Goal: Communication & Community: Answer question/provide support

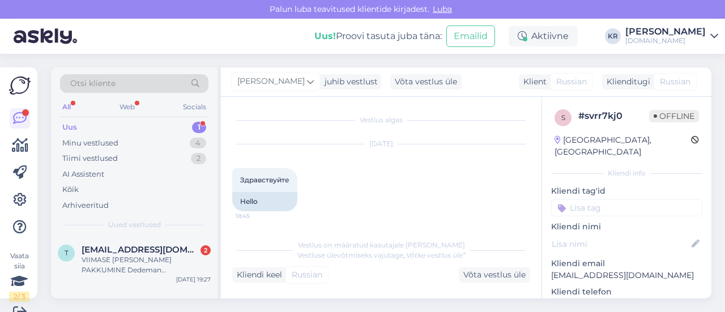
scroll to position [205, 0]
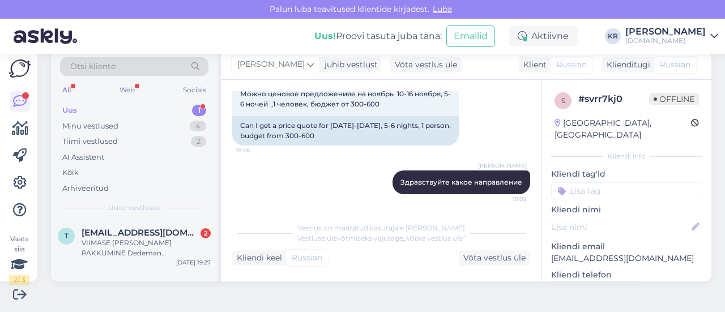
click at [139, 109] on div "Uus 1" at bounding box center [134, 110] width 148 height 16
click at [152, 229] on span "[EMAIL_ADDRESS][DOMAIN_NAME]" at bounding box center [141, 233] width 118 height 10
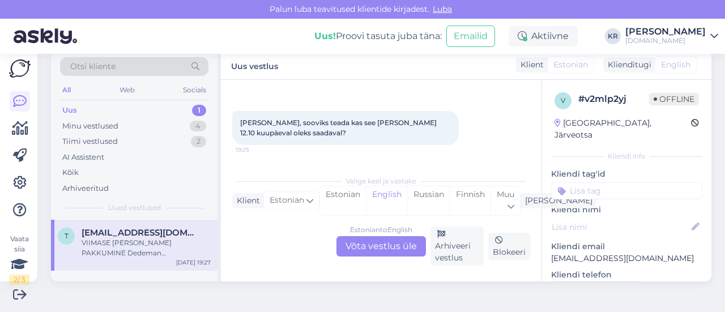
scroll to position [97, 0]
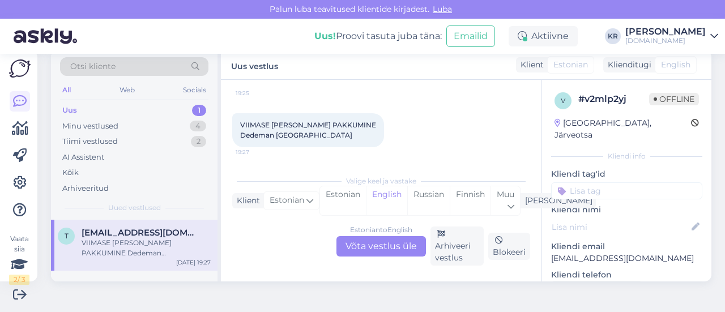
click at [373, 243] on div "Estonian to English Võta vestlus üle" at bounding box center [380, 246] width 89 height 20
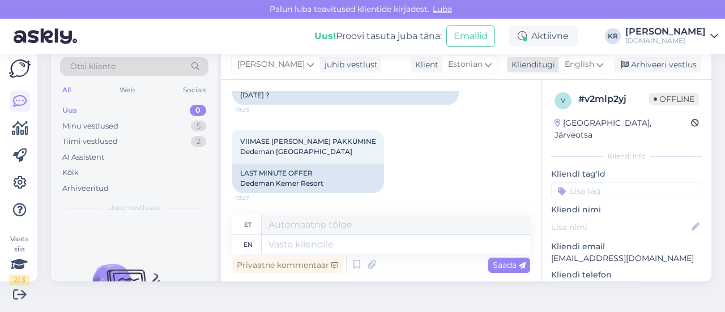
click at [588, 66] on div "English" at bounding box center [583, 64] width 51 height 18
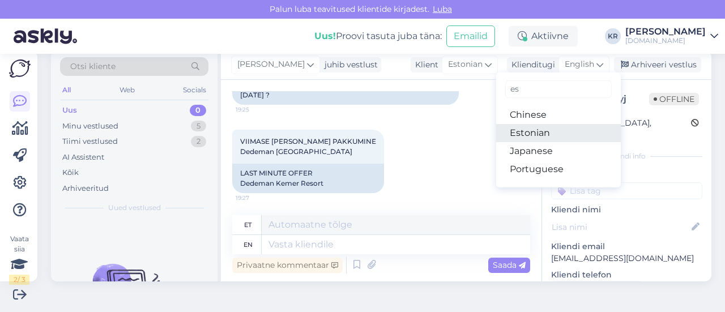
click at [546, 134] on link "Estonian" at bounding box center [558, 133] width 125 height 18
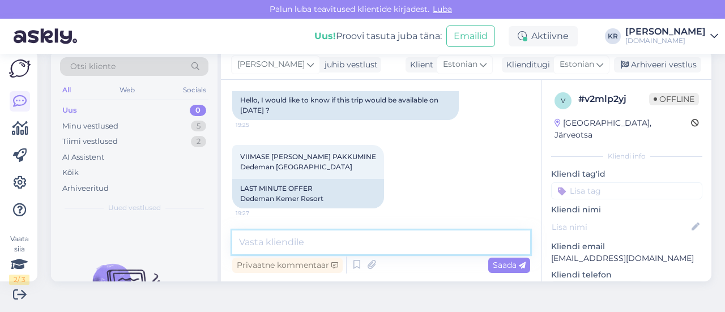
click at [345, 246] on textarea at bounding box center [381, 242] width 298 height 24
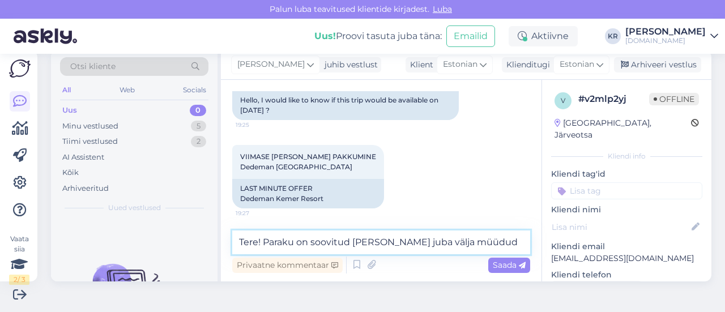
type textarea "Tere! Paraku on soovitud [PERSON_NAME] juba välja müüdud."
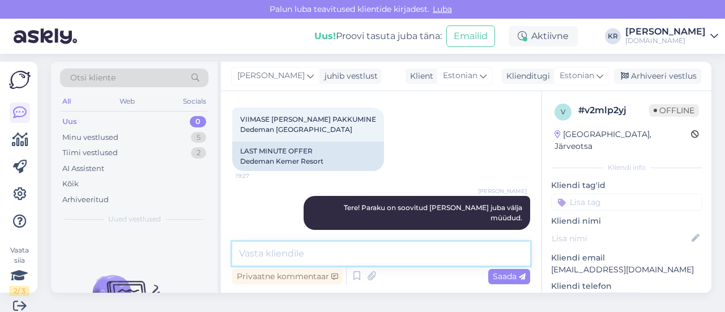
scroll to position [0, 0]
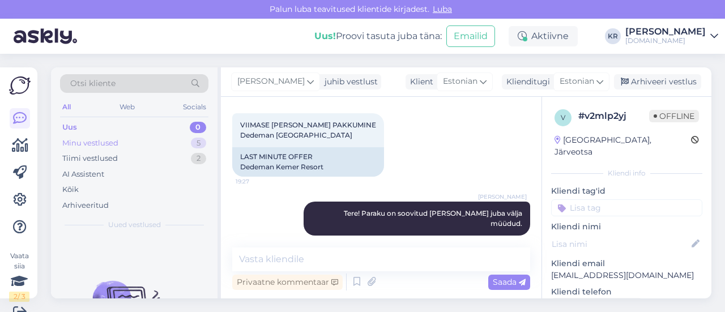
click at [122, 144] on div "Minu vestlused 5" at bounding box center [134, 143] width 148 height 16
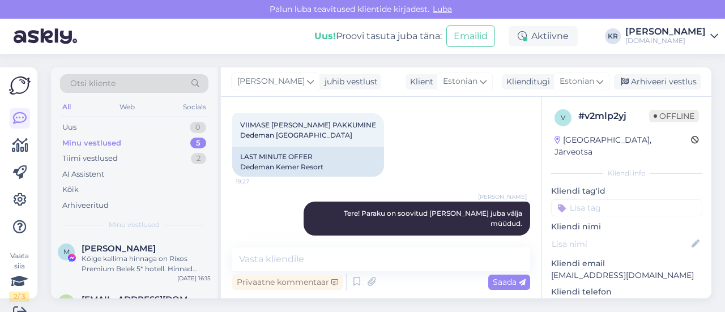
scroll to position [192, 0]
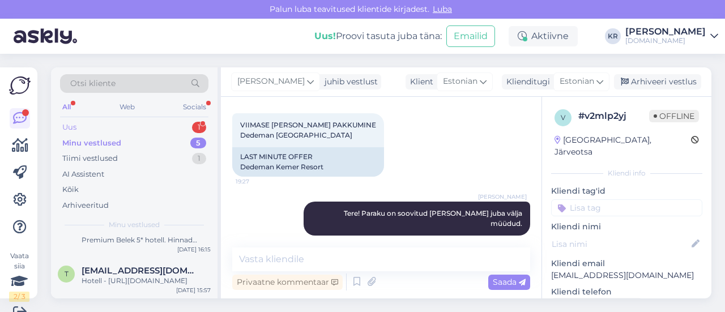
click at [87, 128] on div "Uus 1" at bounding box center [134, 127] width 148 height 16
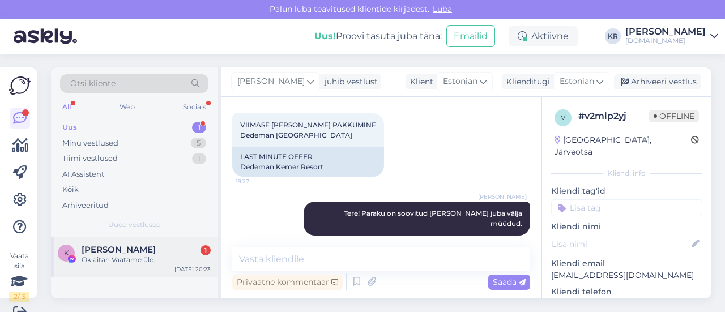
click at [160, 263] on div "Ok aitäh Vaatame üle." at bounding box center [146, 260] width 129 height 10
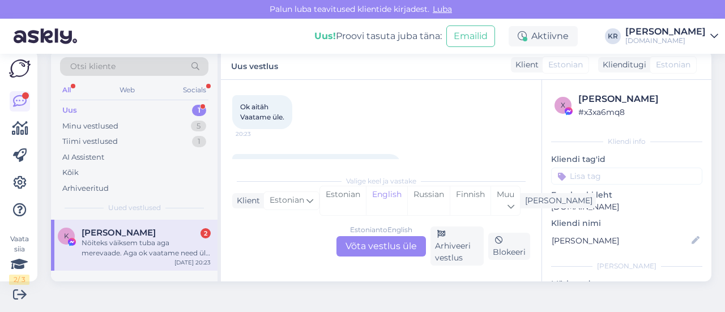
scroll to position [926, 0]
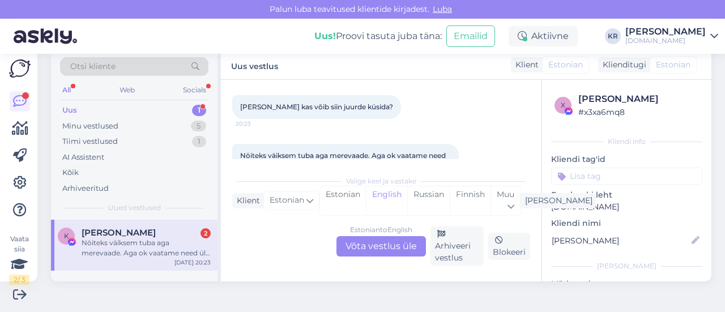
click at [385, 243] on div "Estonian to English Võta vestlus üle" at bounding box center [380, 246] width 89 height 20
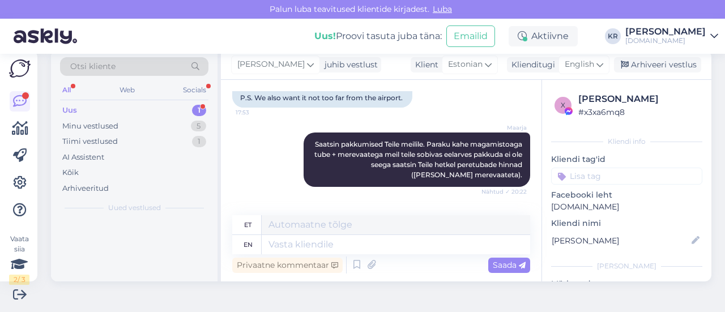
scroll to position [1143, 0]
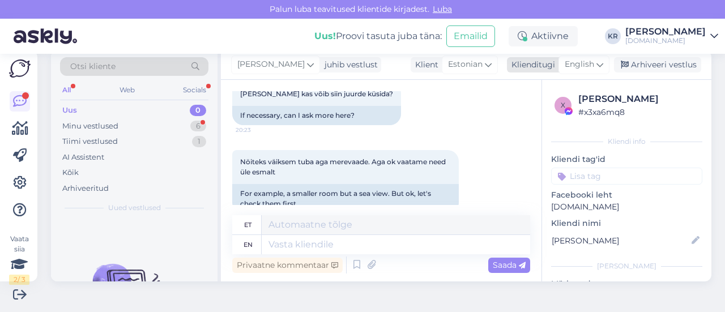
click at [568, 59] on span "English" at bounding box center [578, 64] width 29 height 12
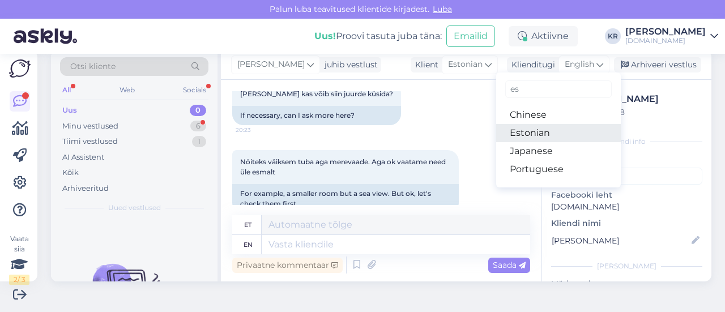
click at [535, 137] on link "Estonian" at bounding box center [558, 133] width 125 height 18
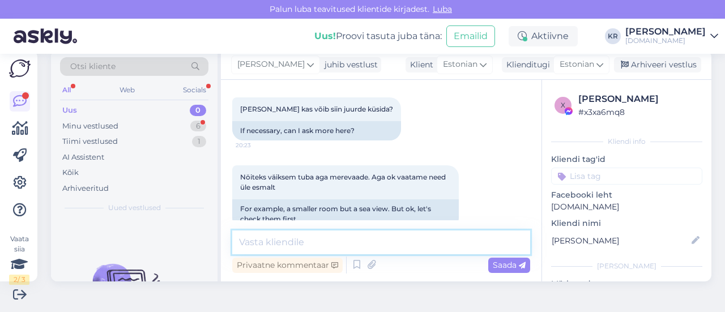
click at [367, 245] on textarea at bounding box center [381, 242] width 298 height 24
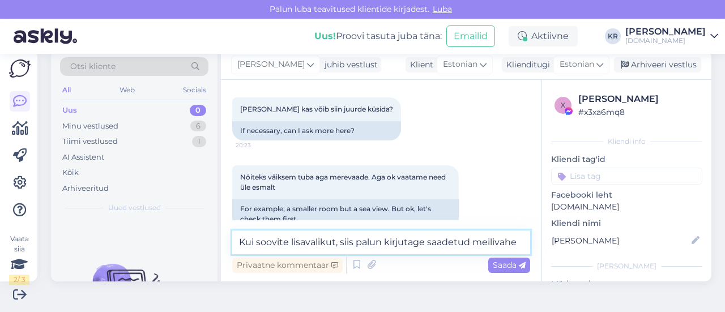
scroll to position [1142, 0]
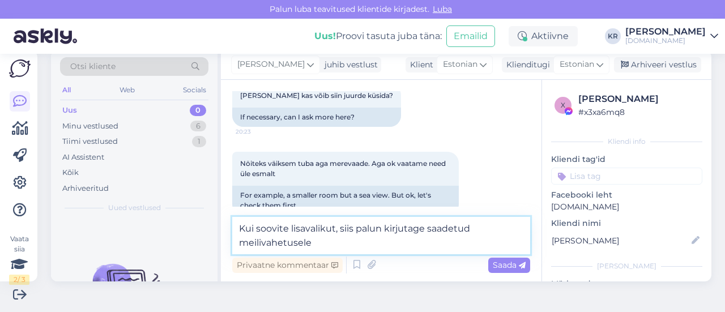
click at [424, 227] on textarea "Kui soovite lisavalikut, siis palun kirjutage saadetud meilivahetusele" at bounding box center [381, 235] width 298 height 37
drag, startPoint x: 431, startPoint y: 242, endPoint x: 230, endPoint y: 248, distance: 201.1
click at [230, 248] on div "Vestlus algas [DATE] Tere sooviks pakkumist Türki. 5* lastele tegevust. head re…" at bounding box center [381, 181] width 320 height 202
click at [289, 230] on textarea "Kui soovite lisavalikut, siis palun kirjutage saadetud meilile :) Siis saab" at bounding box center [381, 235] width 298 height 37
drag, startPoint x: 335, startPoint y: 244, endPoint x: 276, endPoint y: 247, distance: 58.9
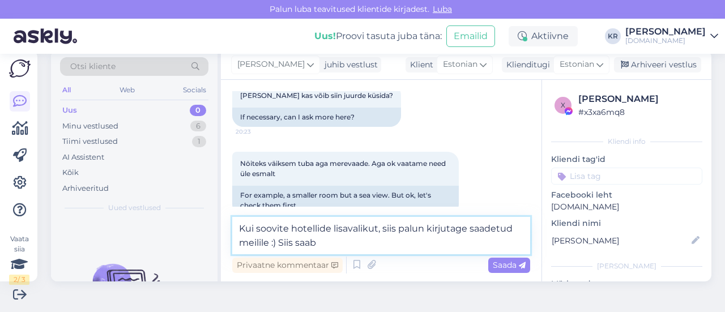
click at [276, 247] on textarea "Kui soovite hotellide lisavalikut, siis palun kirjutage saadetud meilile :) Sii…" at bounding box center [381, 235] width 298 height 37
click at [470, 232] on textarea "Kui soovite hotellide lisavalikut, siis palun kirjutage saadetud meilile :)" at bounding box center [381, 235] width 298 height 37
type textarea "Kui soovite hotellide lisavalikut, siis palun kirjutage vastu Teile saadetud me…"
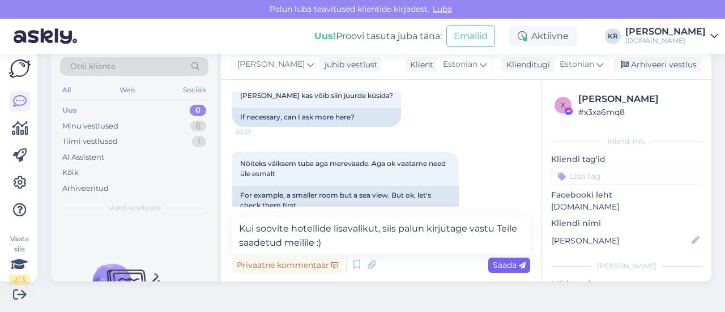
click at [503, 262] on span "Saada" at bounding box center [508, 265] width 33 height 10
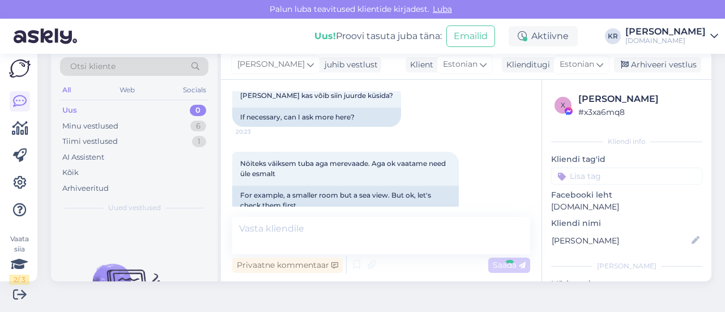
scroll to position [1187, 0]
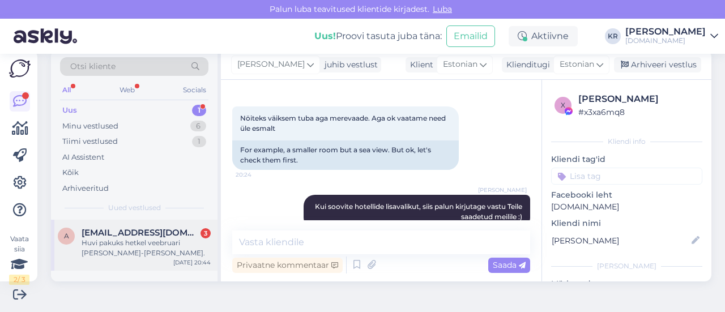
drag, startPoint x: 172, startPoint y: 236, endPoint x: 185, endPoint y: 224, distance: 17.6
click at [172, 236] on div "[EMAIL_ADDRESS][DOMAIN_NAME] 3" at bounding box center [146, 233] width 129 height 10
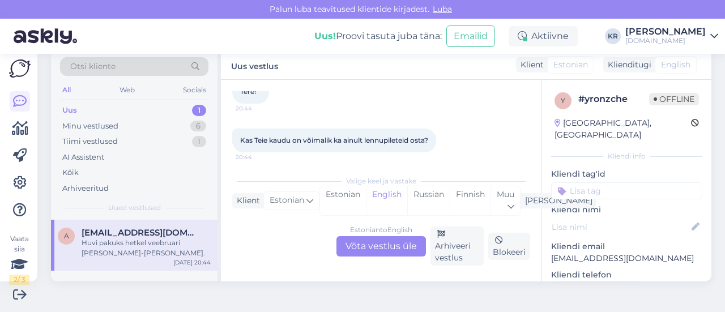
scroll to position [113, 0]
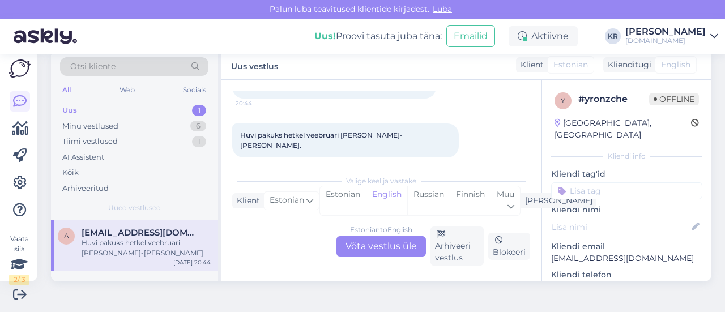
click at [394, 244] on div "Estonian to English Võta vestlus üle" at bounding box center [380, 246] width 89 height 20
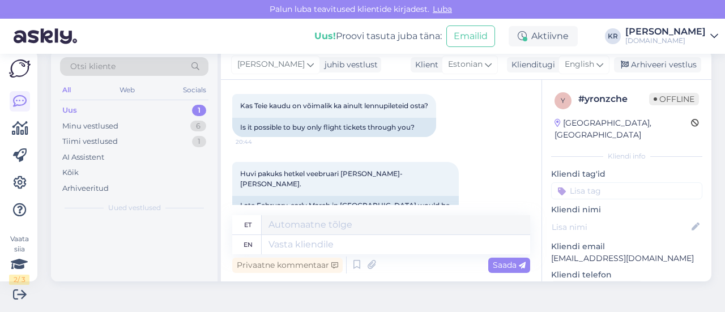
scroll to position [147, 0]
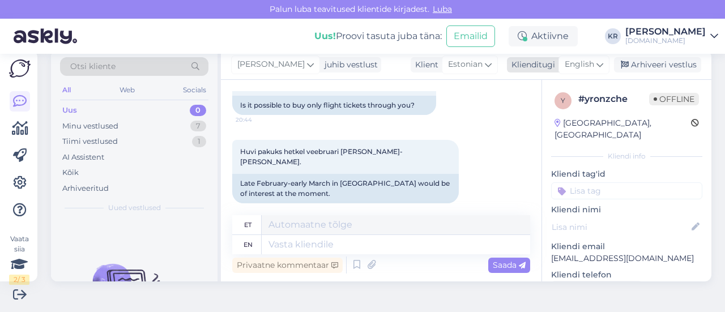
click at [575, 67] on span "English" at bounding box center [578, 64] width 29 height 12
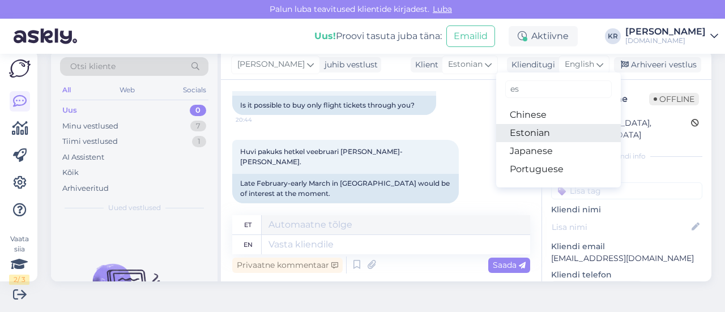
click at [556, 132] on link "Estonian" at bounding box center [558, 133] width 125 height 18
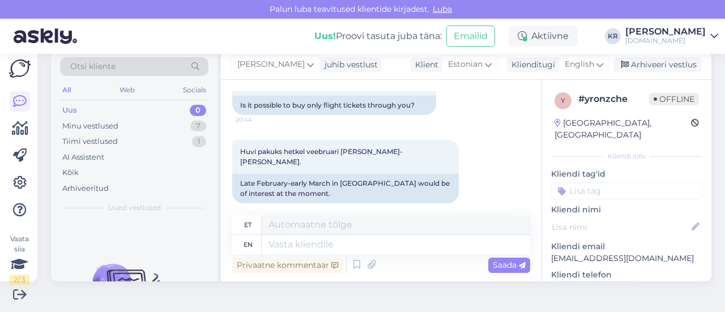
scroll to position [132, 0]
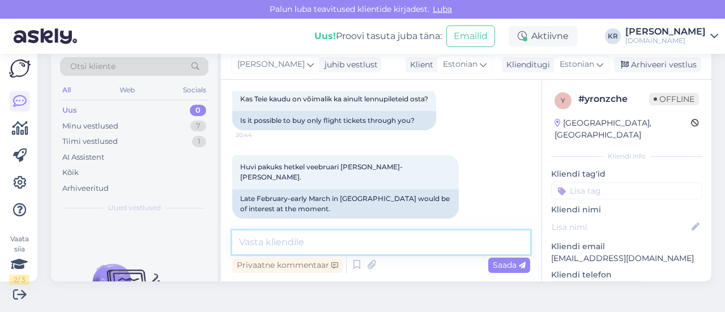
click at [384, 243] on textarea at bounding box center [381, 242] width 298 height 24
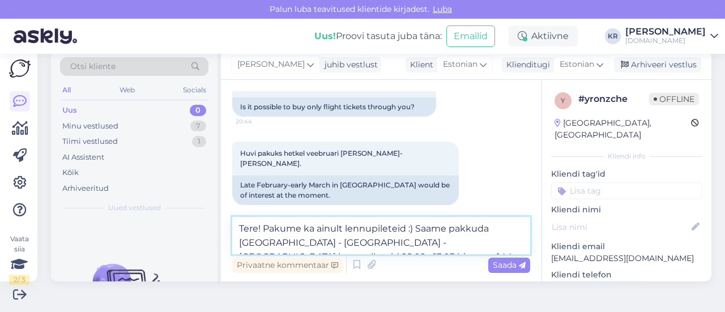
scroll to position [160, 0]
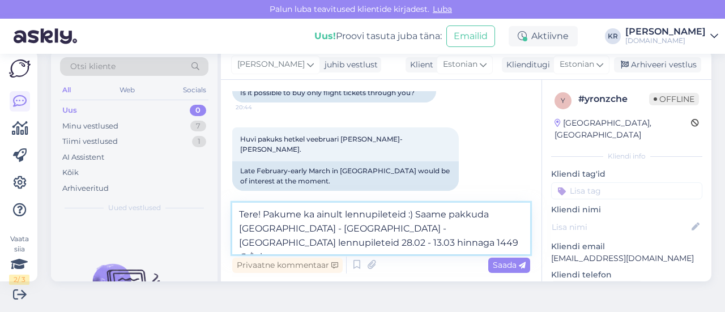
click at [496, 211] on textarea "Tere! Pakume ka ainult lennupileteid :) Saame pakkuda [GEOGRAPHIC_DATA] - [GEOG…" at bounding box center [381, 229] width 298 height 52
click at [397, 224] on textarea "Tere! Pakume ka ainult lennupileteid :) Saame pakkuda [GEOGRAPHIC_DATA] - [GEOG…" at bounding box center [381, 229] width 298 height 52
click at [490, 229] on textarea "Tere! Pakume ka ainult lennupileteid :) Saame pakkuda [GEOGRAPHIC_DATA] - [GEOG…" at bounding box center [381, 229] width 298 height 52
type textarea "Tere! Pakume ka ainult lennupileteid :) Saame pakkuda [GEOGRAPHIC_DATA] - [GEOG…"
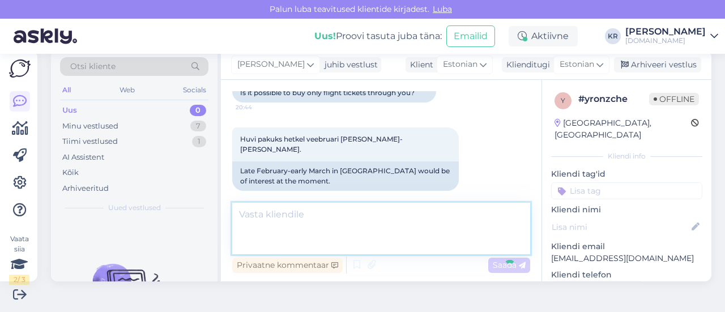
scroll to position [201, 0]
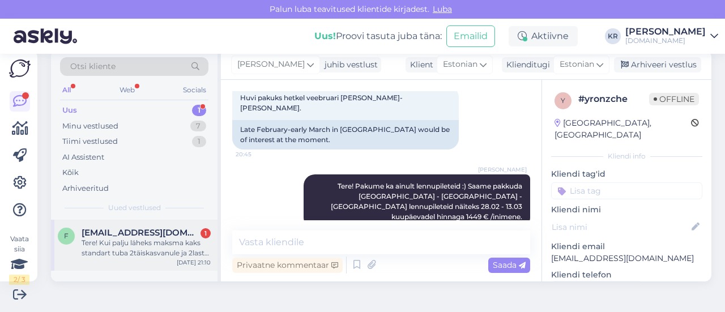
click at [148, 243] on div "Tere! Kui palju läheks maksma kaks standart tuba 2täiskasvanule ja 2last (8a ja…" at bounding box center [146, 248] width 129 height 20
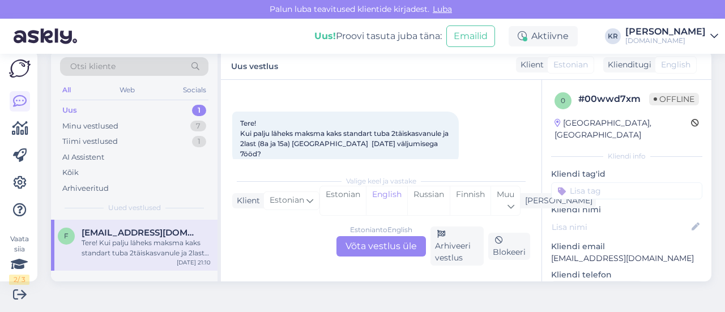
scroll to position [48, 0]
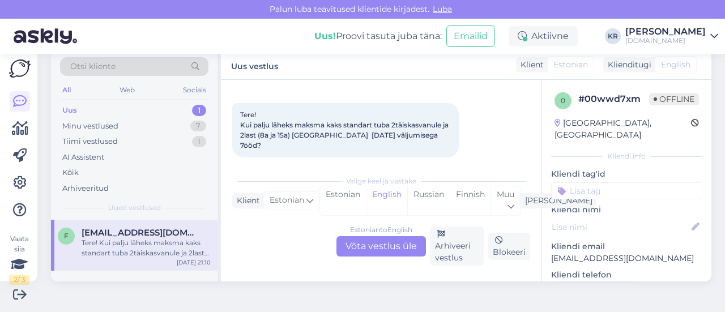
click at [380, 243] on div "Estonian to English Võta vestlus üle" at bounding box center [380, 246] width 89 height 20
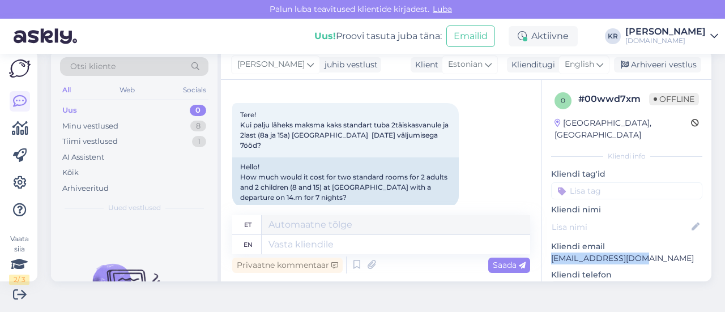
drag, startPoint x: 637, startPoint y: 249, endPoint x: 547, endPoint y: 249, distance: 90.6
click at [542, 248] on div "0 # 00wwd7xm Offline [GEOGRAPHIC_DATA], Kuressaare Kliendi info Kliendi tag'id …" at bounding box center [626, 318] width 169 height 477
copy p "[EMAIL_ADDRESS][DOMAIN_NAME]"
click at [571, 67] on span "English" at bounding box center [578, 64] width 29 height 12
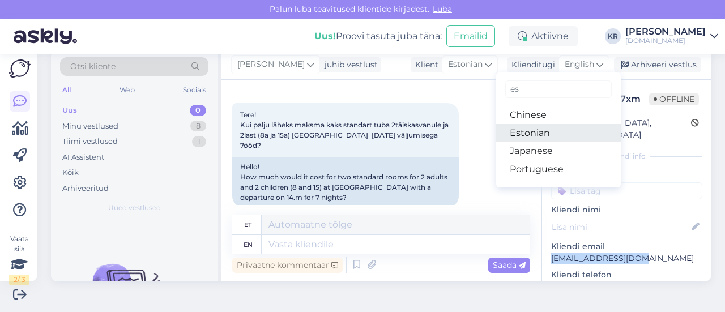
click at [528, 128] on link "Estonian" at bounding box center [558, 133] width 125 height 18
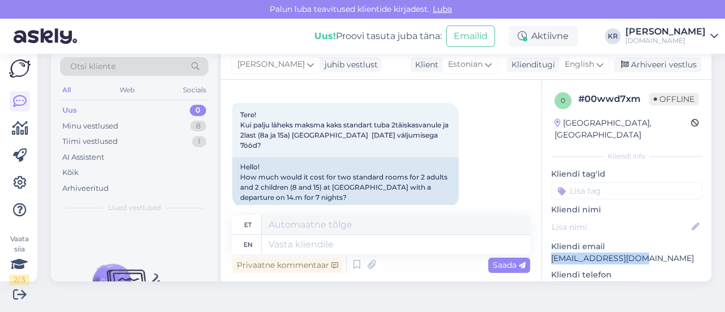
scroll to position [37, 0]
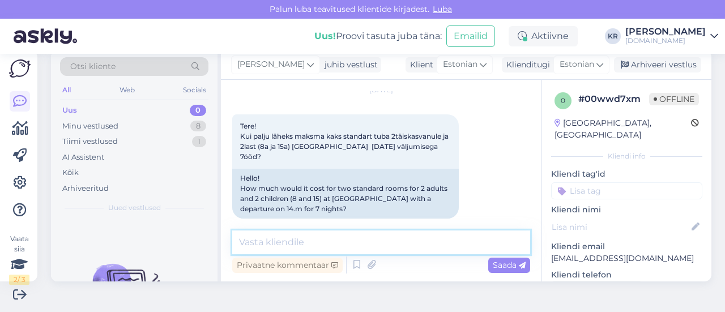
drag, startPoint x: 369, startPoint y: 233, endPoint x: 361, endPoint y: 239, distance: 10.1
click at [363, 239] on textarea at bounding box center [381, 242] width 298 height 24
type textarea "Tere! Saadan pakkumise Teile meilile :)"
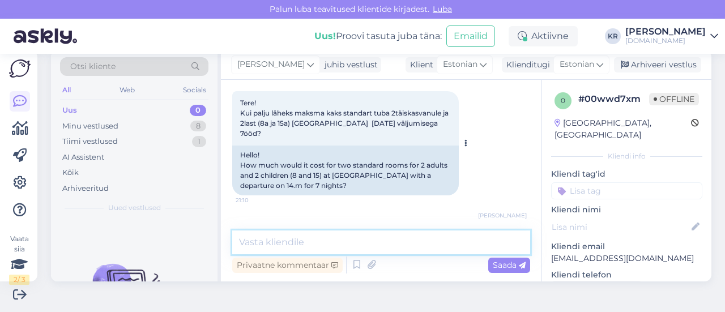
scroll to position [85, 0]
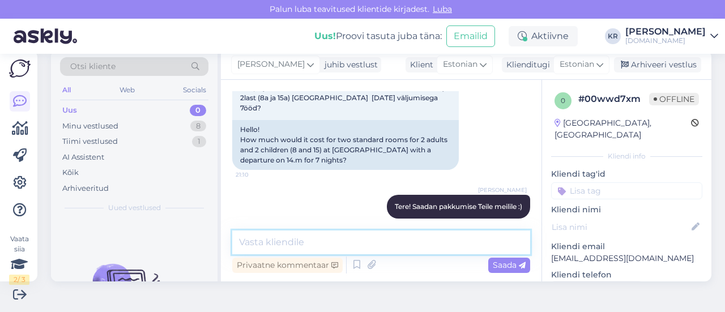
click at [376, 237] on textarea at bounding box center [381, 242] width 298 height 24
type textarea "Pakkumine on saadetud."
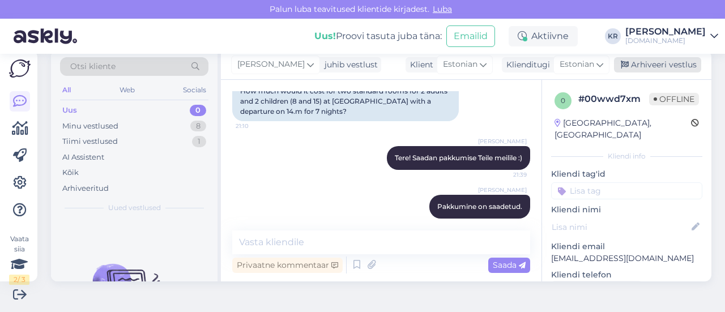
click at [642, 65] on div "Arhiveeri vestlus" at bounding box center [657, 64] width 87 height 15
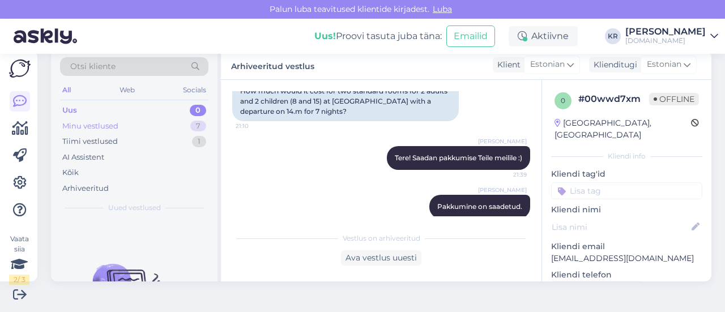
click at [154, 128] on div "Minu vestlused 7" at bounding box center [134, 126] width 148 height 16
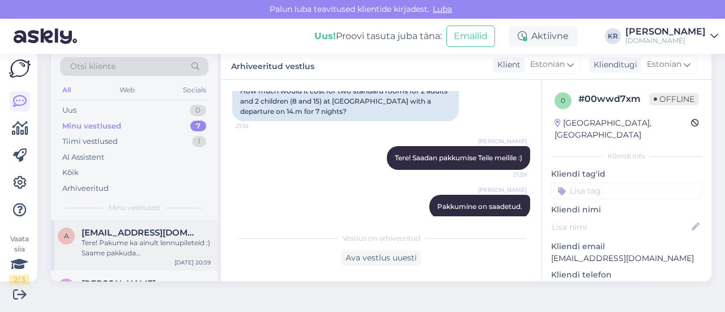
click at [175, 252] on div "Tere! Pakume ka ainult lennupileteid :) Saame pakkuda [GEOGRAPHIC_DATA] - [GEOG…" at bounding box center [146, 248] width 129 height 20
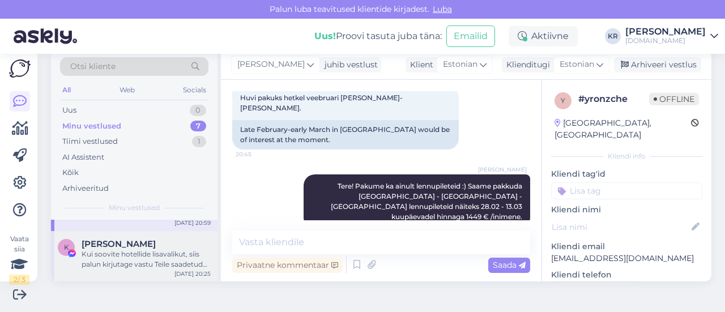
scroll to position [57, 0]
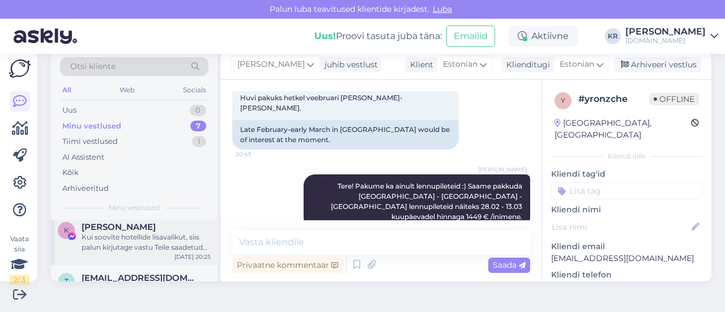
click at [131, 251] on div "Kui soovite hotellide lisavalikut, siis palun kirjutage vastu Teile saadetud me…" at bounding box center [146, 242] width 129 height 20
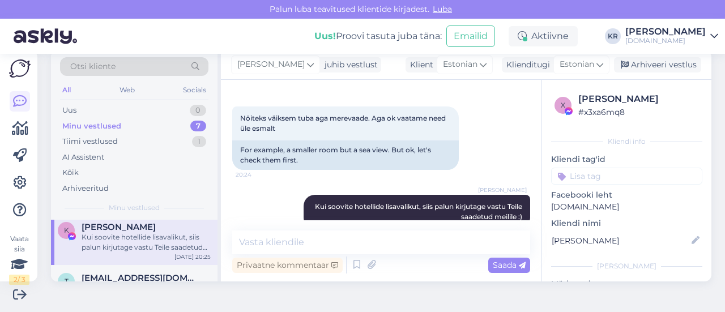
drag, startPoint x: 663, startPoint y: 67, endPoint x: 360, endPoint y: 156, distance: 316.0
click at [663, 67] on div "Arhiveeri vestlus" at bounding box center [657, 64] width 87 height 15
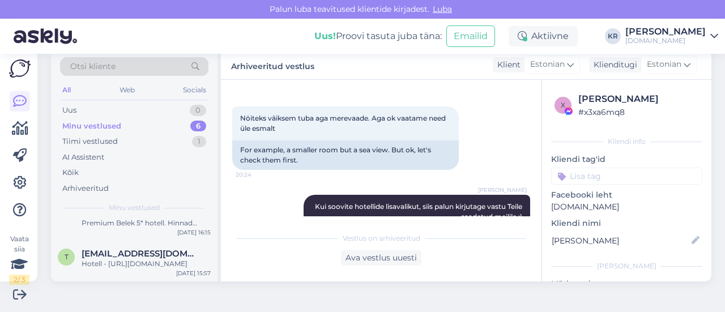
scroll to position [187, 0]
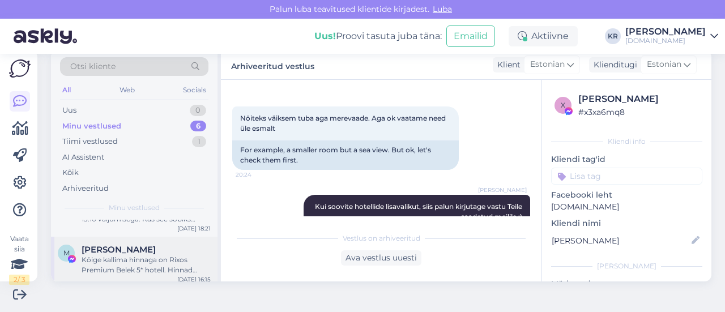
click at [145, 256] on div "Kõige kallima hinnaga on Rixos Premium Belek 5* hotell. Hinnad algavad 6-öistel…" at bounding box center [146, 265] width 129 height 20
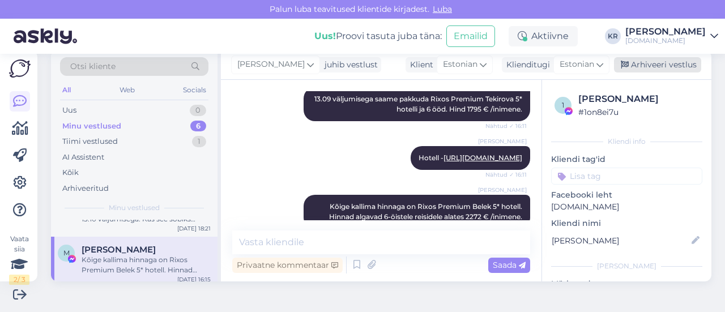
click at [632, 66] on div "Arhiveeri vestlus" at bounding box center [657, 64] width 87 height 15
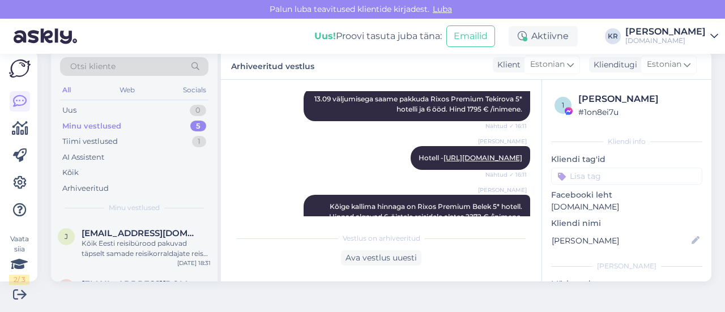
scroll to position [192, 0]
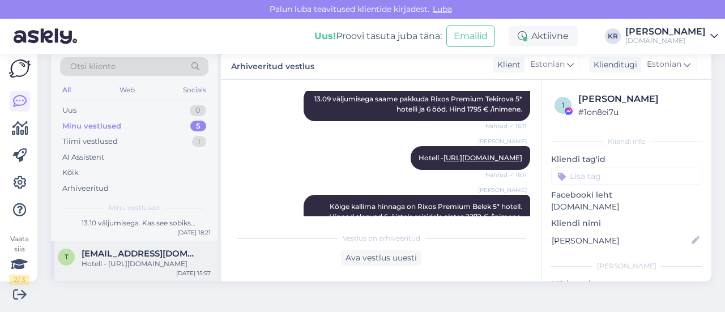
click at [147, 265] on div "Hotell - [URL][DOMAIN_NAME]" at bounding box center [146, 264] width 129 height 10
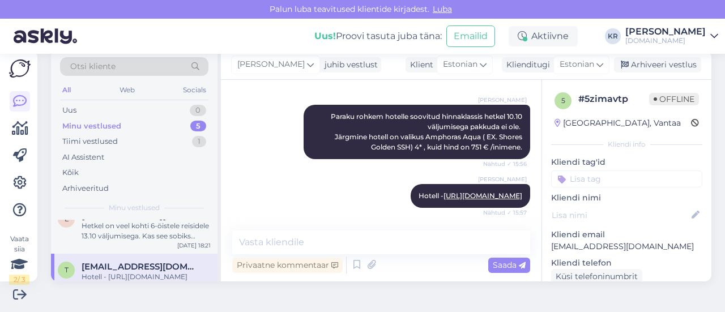
scroll to position [135, 0]
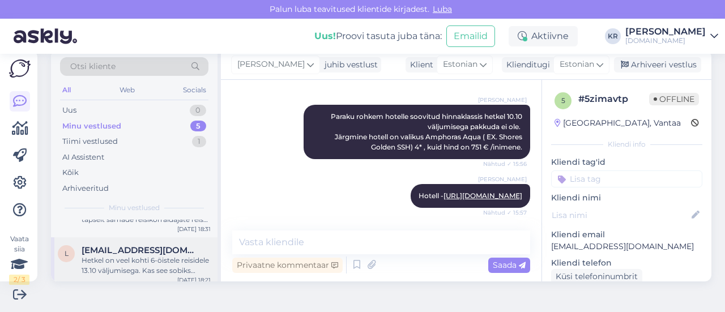
click at [114, 259] on div "Hetkel on veel kohti 6-öistele reisidele 13.10 väljumisega. Kas see sobiks Teil…" at bounding box center [146, 265] width 129 height 20
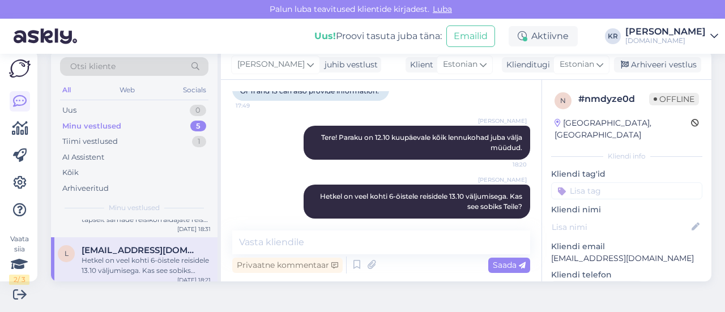
scroll to position [79, 0]
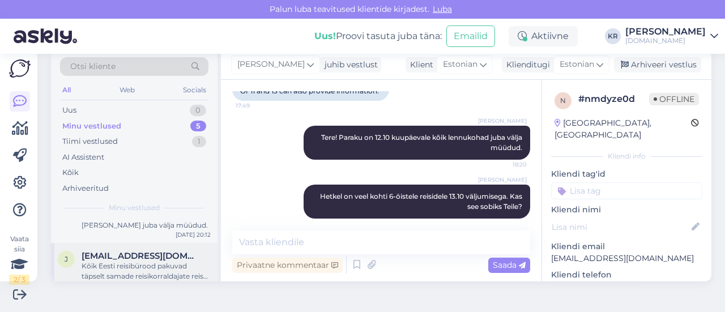
click at [140, 264] on div "Kõik Eesti reisibürood pakuvad täpselt samade reisikorraldajate reise samade sü…" at bounding box center [146, 271] width 129 height 20
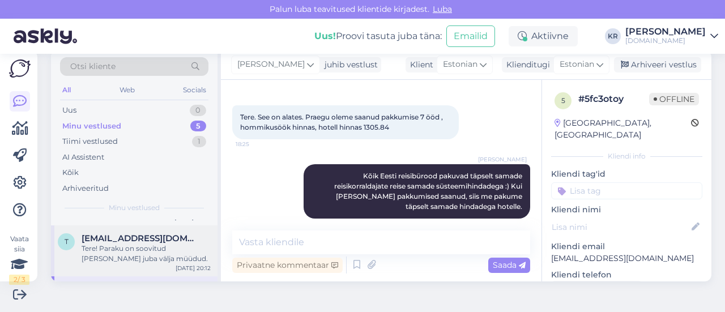
scroll to position [22, 0]
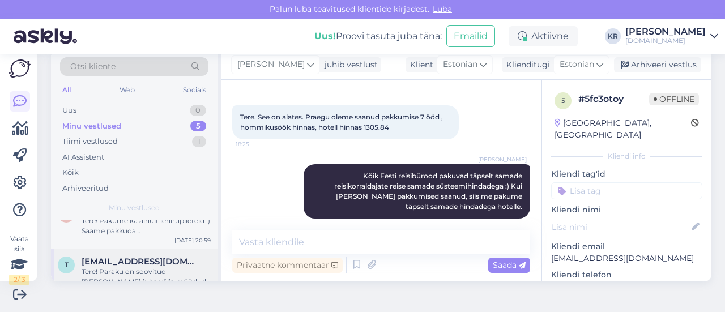
click at [135, 267] on div "Tere! Paraku on soovitud [PERSON_NAME] juba välja müüdud." at bounding box center [146, 277] width 129 height 20
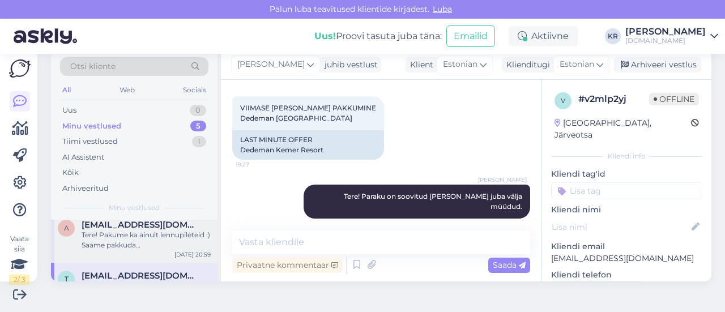
scroll to position [0, 0]
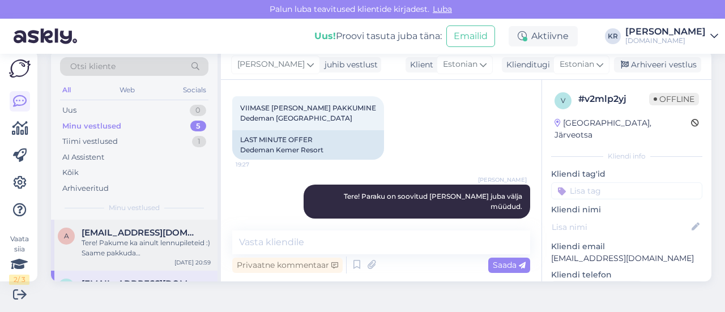
click at [144, 255] on div "Tere! Pakume ka ainult lennupileteid :) Saame pakkuda [GEOGRAPHIC_DATA] - [GEOG…" at bounding box center [146, 248] width 129 height 20
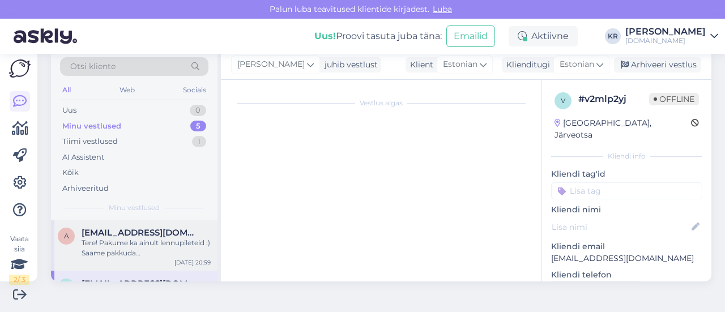
scroll to position [201, 0]
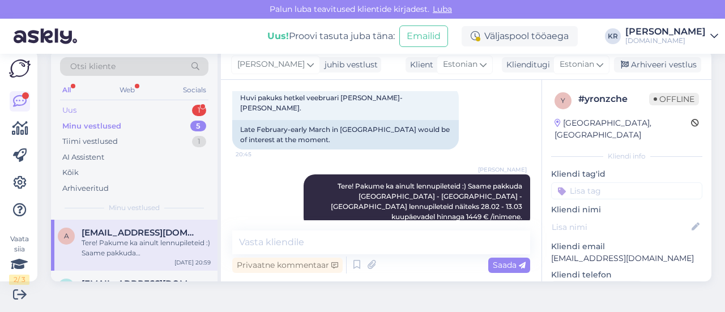
click at [129, 112] on div "Uus 1" at bounding box center [134, 110] width 148 height 16
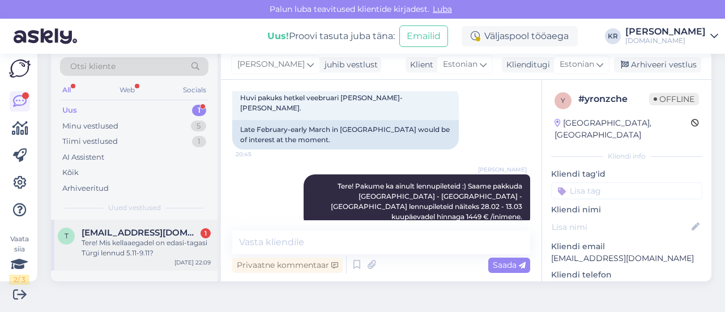
click at [181, 250] on div "Tere! Mis kellaaegadel on edasi-tagasi Türgi lennud 5.11-9.11?" at bounding box center [146, 248] width 129 height 20
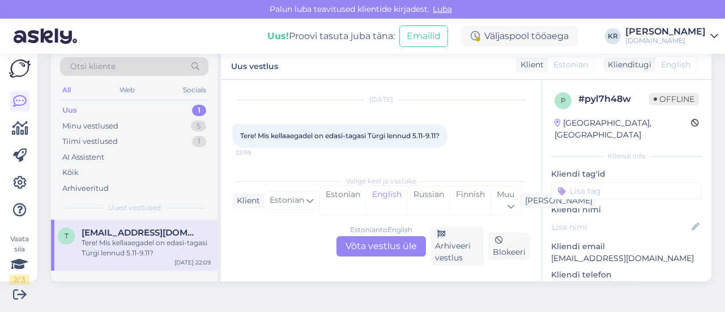
scroll to position [28, 0]
click at [135, 126] on div "Minu vestlused 5" at bounding box center [134, 126] width 148 height 16
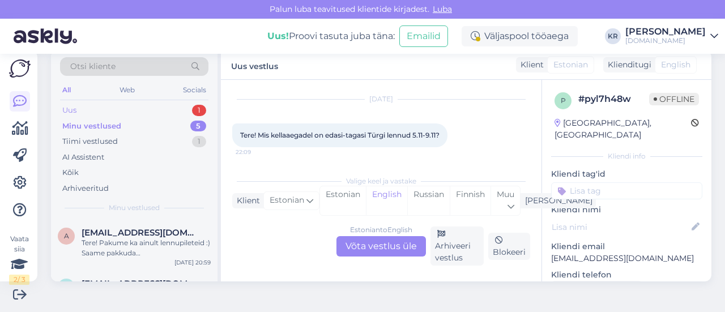
click at [125, 112] on div "Uus 1" at bounding box center [134, 110] width 148 height 16
